Goal: Contribute content

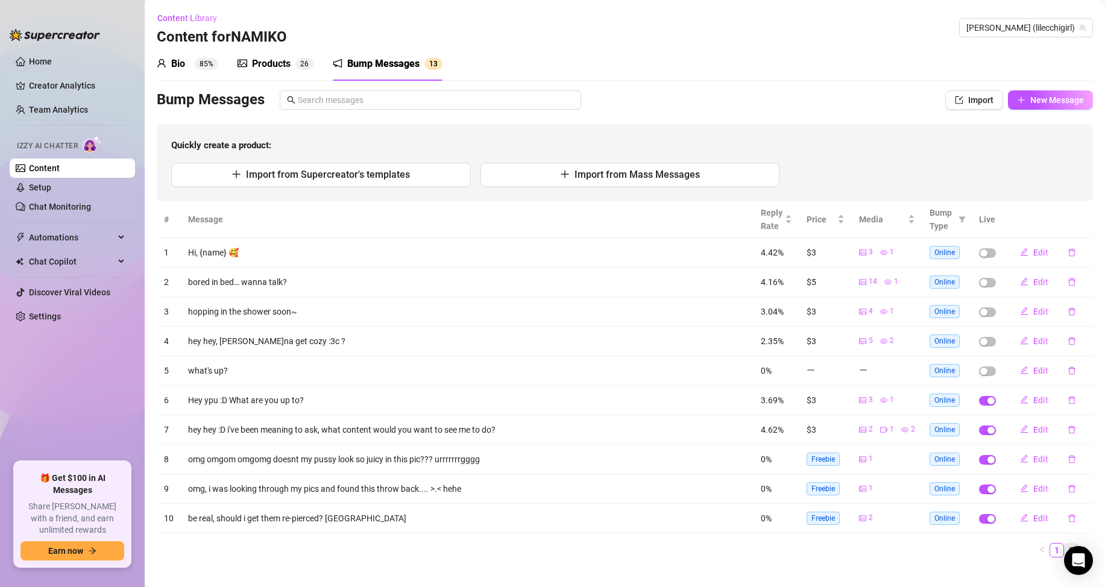
click at [1064, 545] on link "2" at bounding box center [1070, 550] width 13 height 13
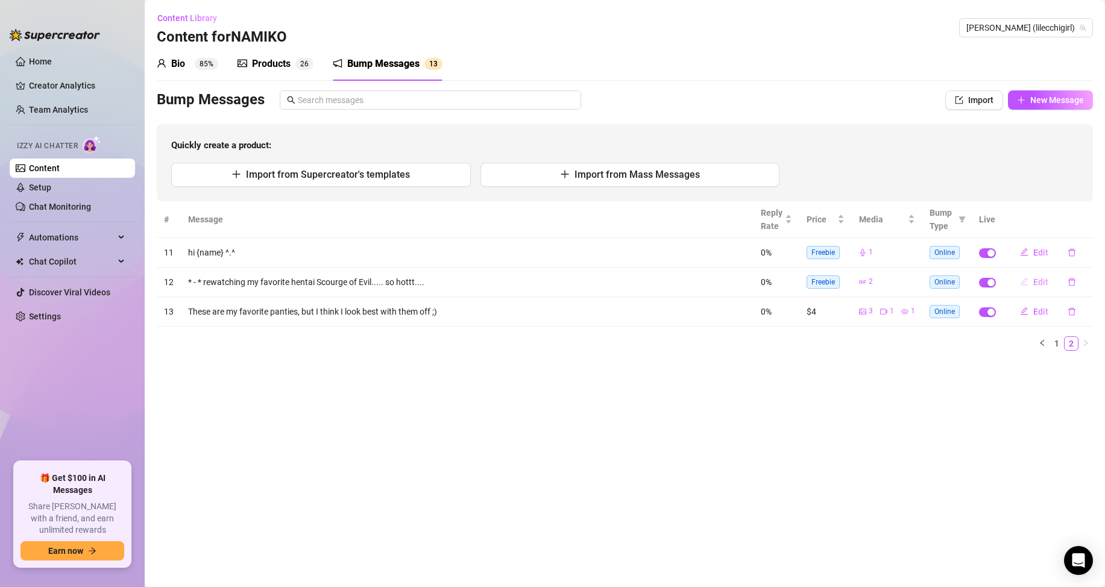
click at [1041, 281] on span "Edit" at bounding box center [1040, 282] width 15 height 10
type textarea "* - * rewatching my favorite hentai Scourge of Evil..... so hottt...."
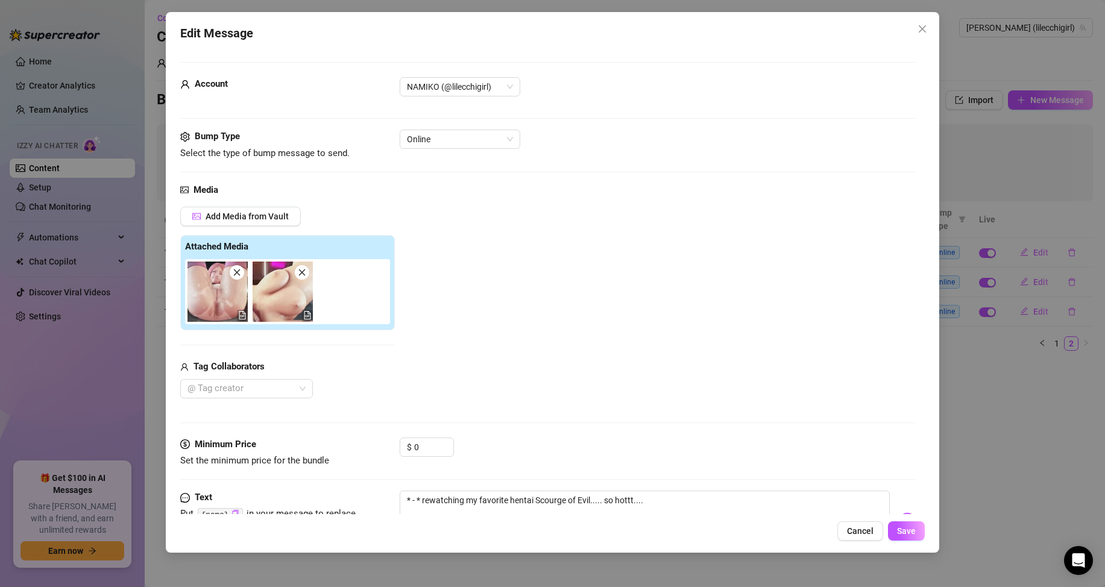
drag, startPoint x: 192, startPoint y: 300, endPoint x: 234, endPoint y: 307, distance: 42.7
click at [234, 307] on div at bounding box center [290, 291] width 210 height 65
click at [234, 307] on img at bounding box center [217, 292] width 60 height 60
click at [235, 271] on icon "close" at bounding box center [237, 272] width 7 height 7
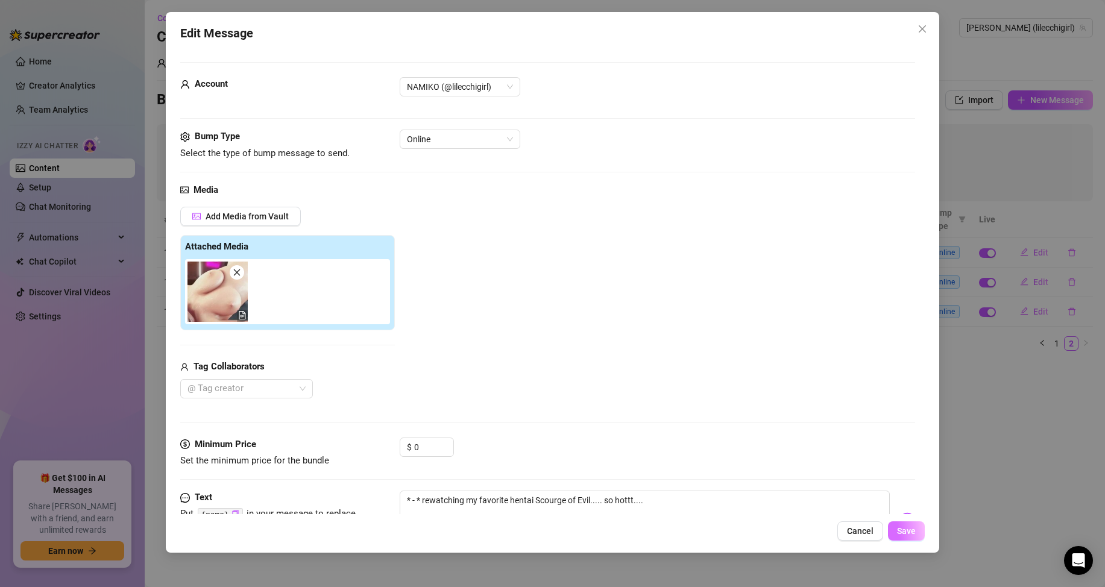
click at [908, 532] on span "Save" at bounding box center [906, 531] width 19 height 10
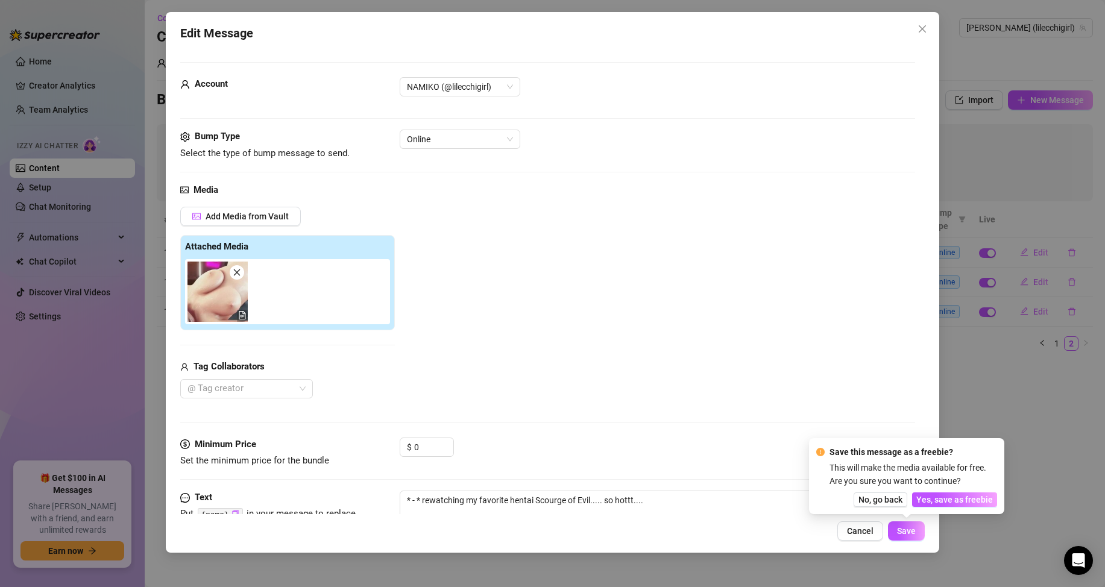
click at [965, 507] on div "Save this message as a freebie? This will make the media available for free. Ar…" at bounding box center [906, 476] width 195 height 76
click at [963, 499] on span "Yes, save as freebie" at bounding box center [954, 500] width 77 height 10
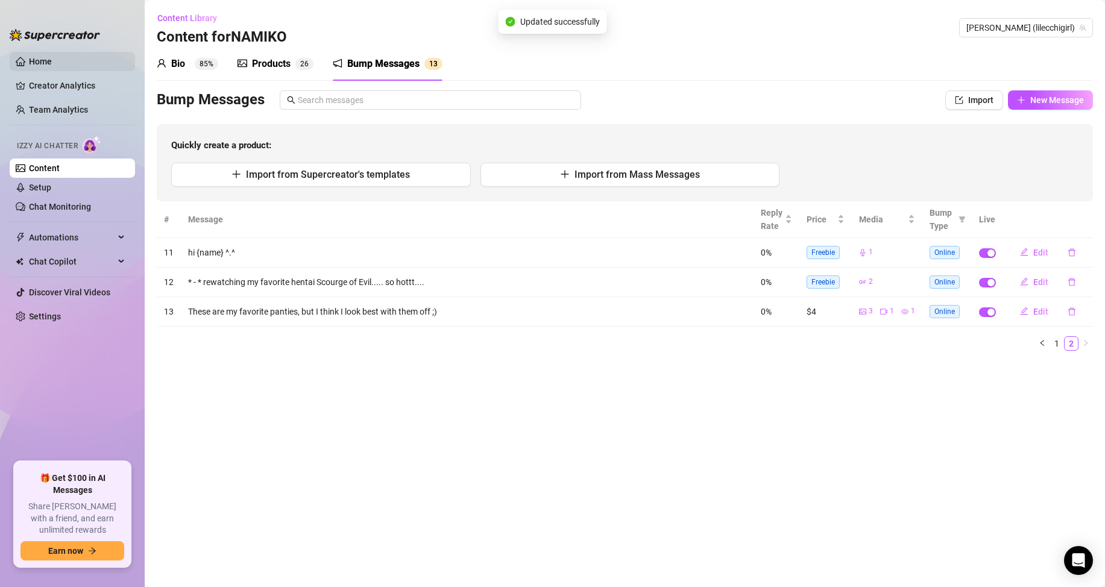
click at [52, 57] on link "Home" at bounding box center [40, 62] width 23 height 10
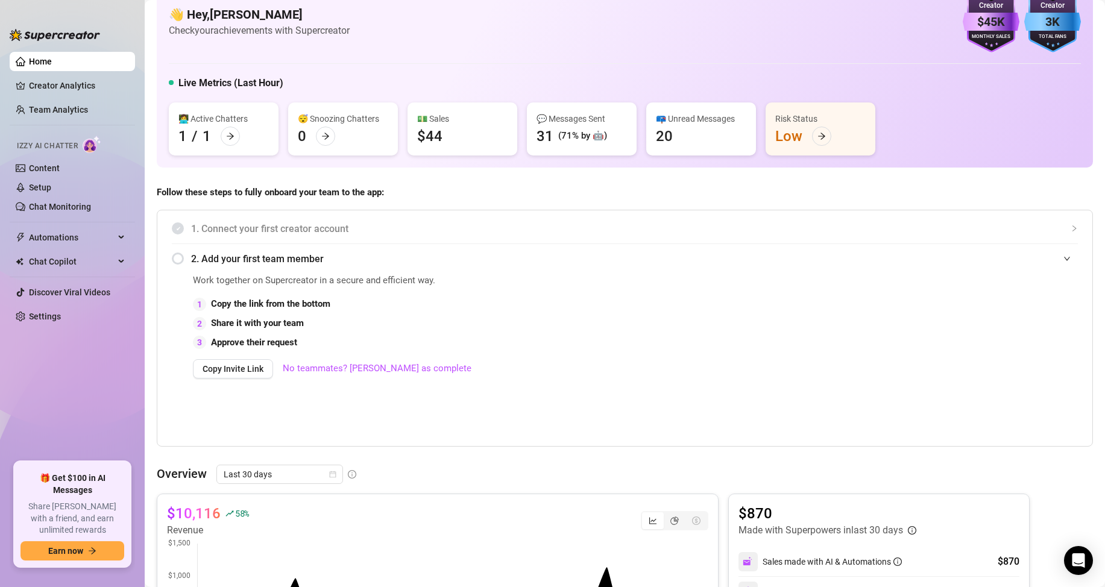
scroll to position [26, 0]
